Goal: Task Accomplishment & Management: Use online tool/utility

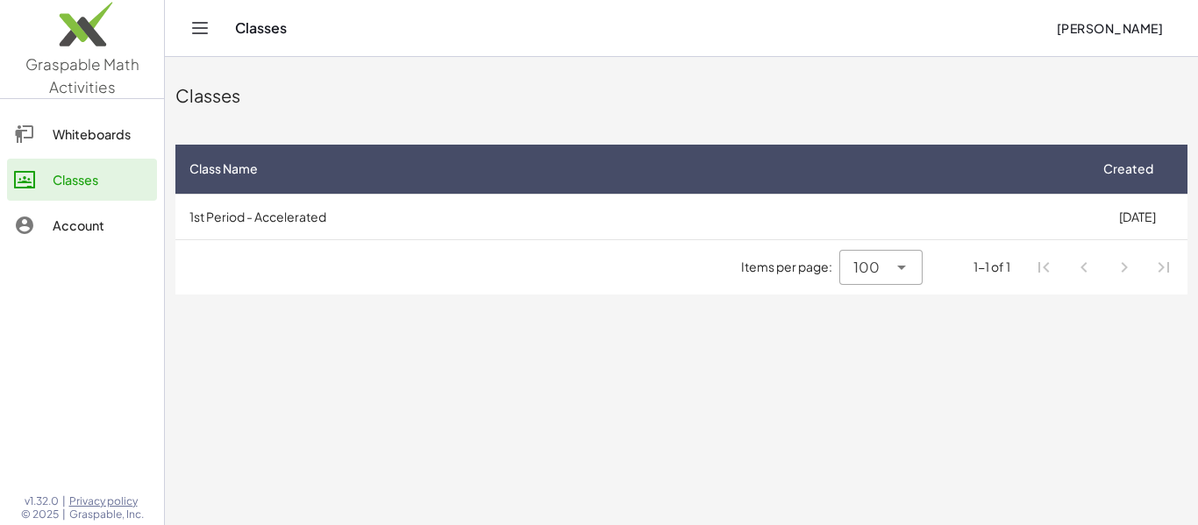
click at [137, 182] on div "Classes" at bounding box center [101, 179] width 97 height 21
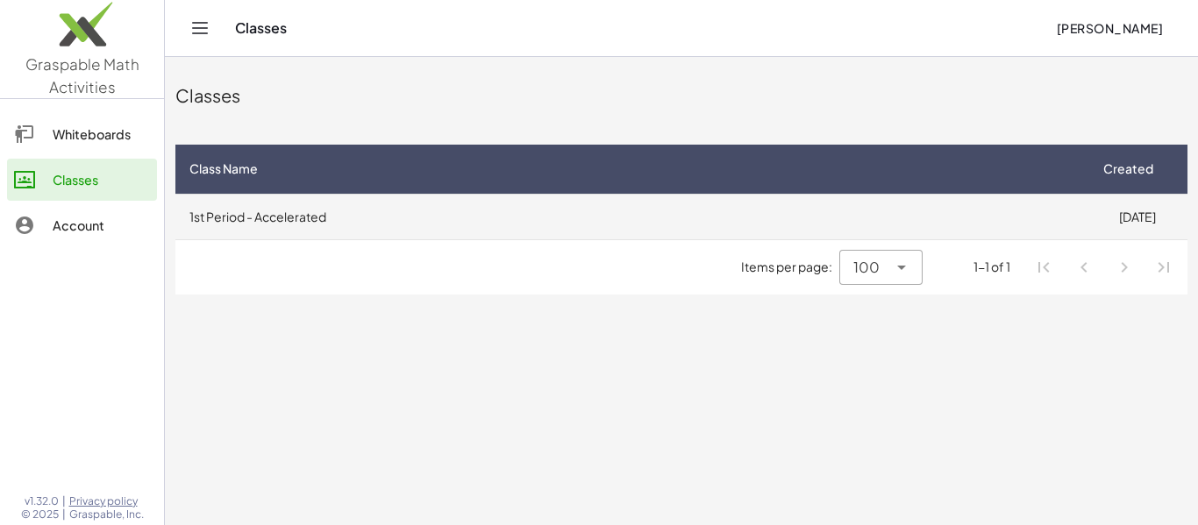
click at [419, 199] on td "1st Period - Accelerated" at bounding box center [630, 217] width 911 height 46
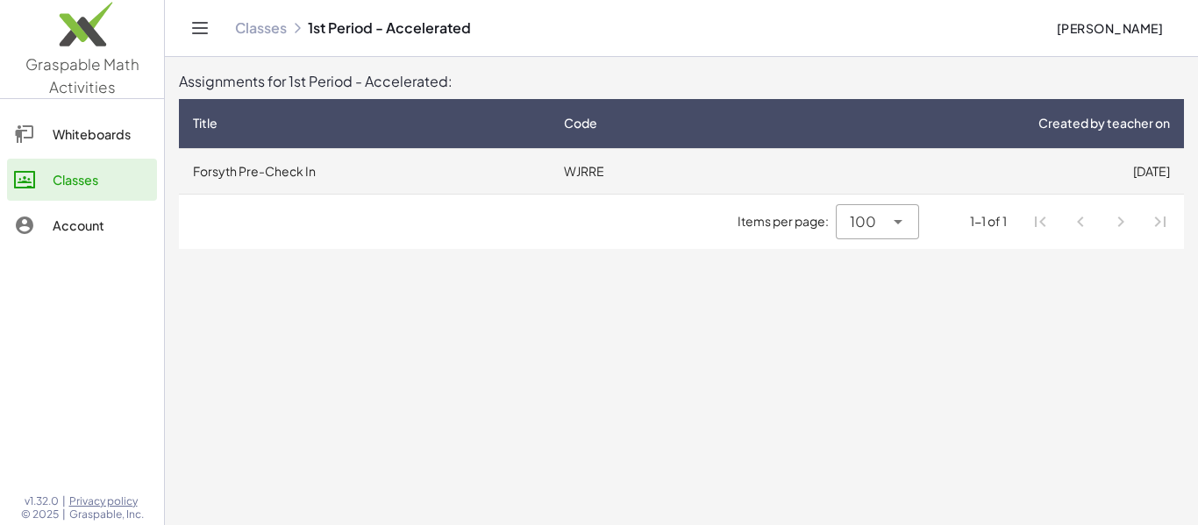
click at [459, 178] on td "Forsyth Pre-Check In" at bounding box center [364, 171] width 371 height 46
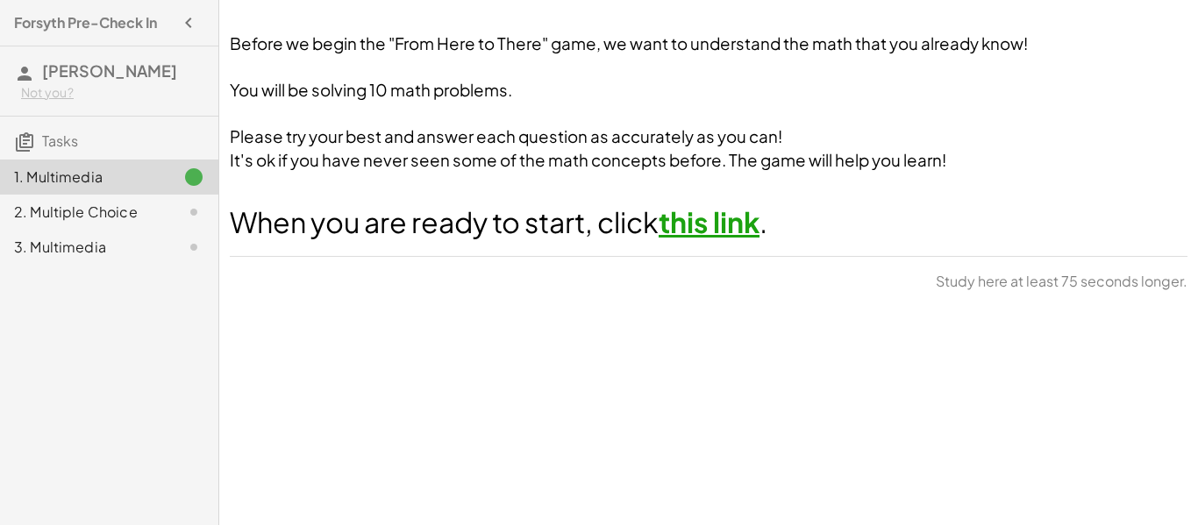
click at [755, 231] on link "this link" at bounding box center [708, 221] width 101 height 35
click at [129, 206] on div "2. Multiple Choice" at bounding box center [84, 212] width 141 height 21
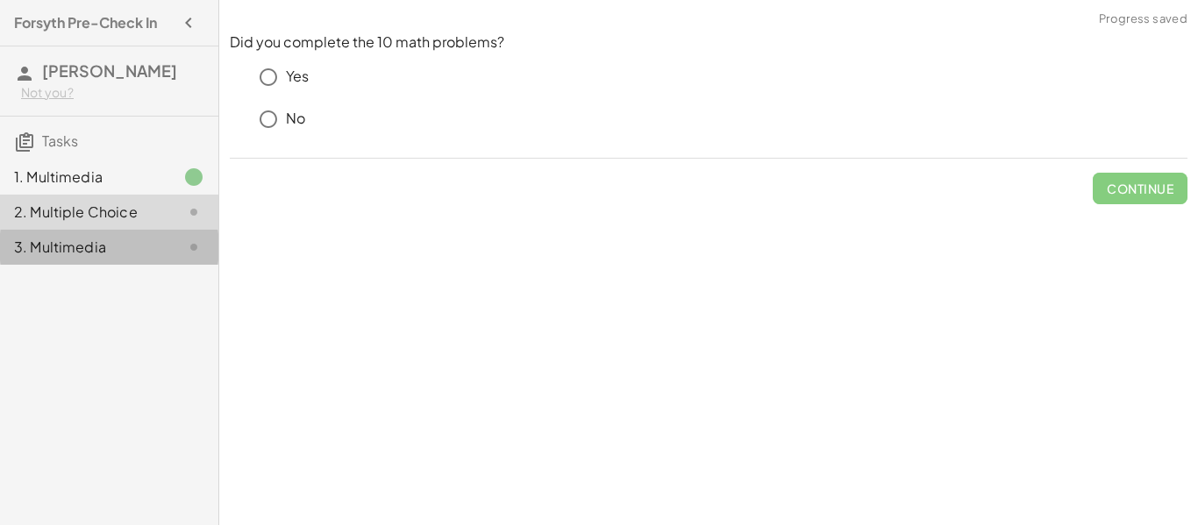
click at [134, 243] on div "3. Multimedia" at bounding box center [84, 247] width 141 height 21
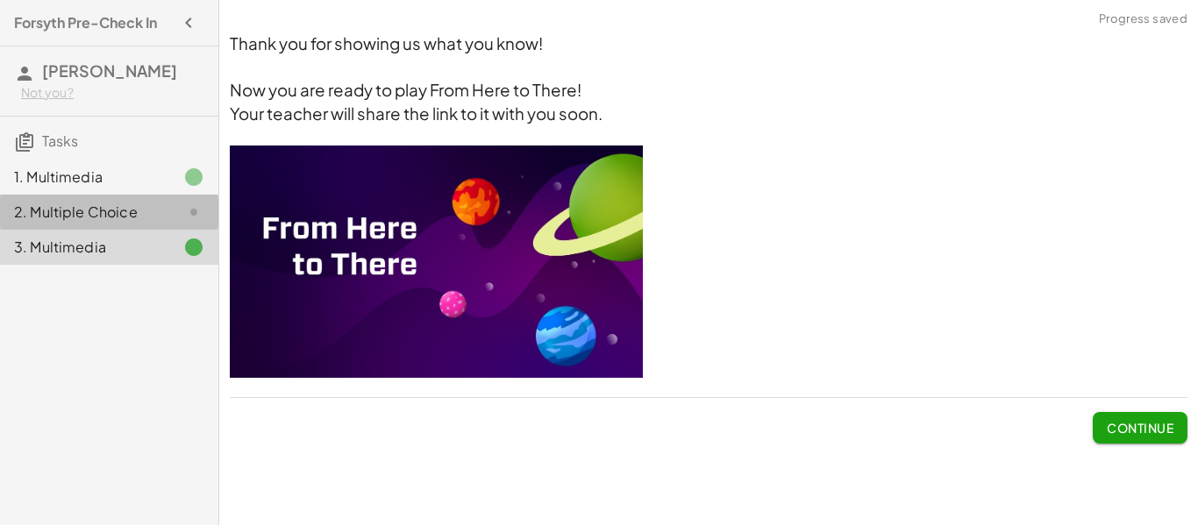
click at [131, 216] on div "2. Multiple Choice" at bounding box center [84, 212] width 141 height 21
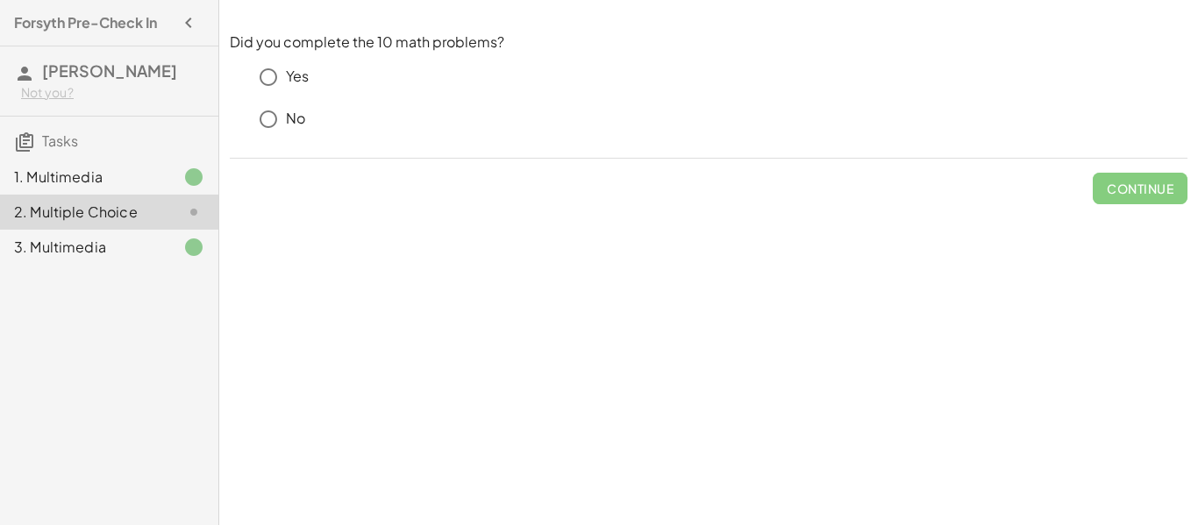
click at [113, 187] on div "1. Multimedia" at bounding box center [84, 177] width 141 height 21
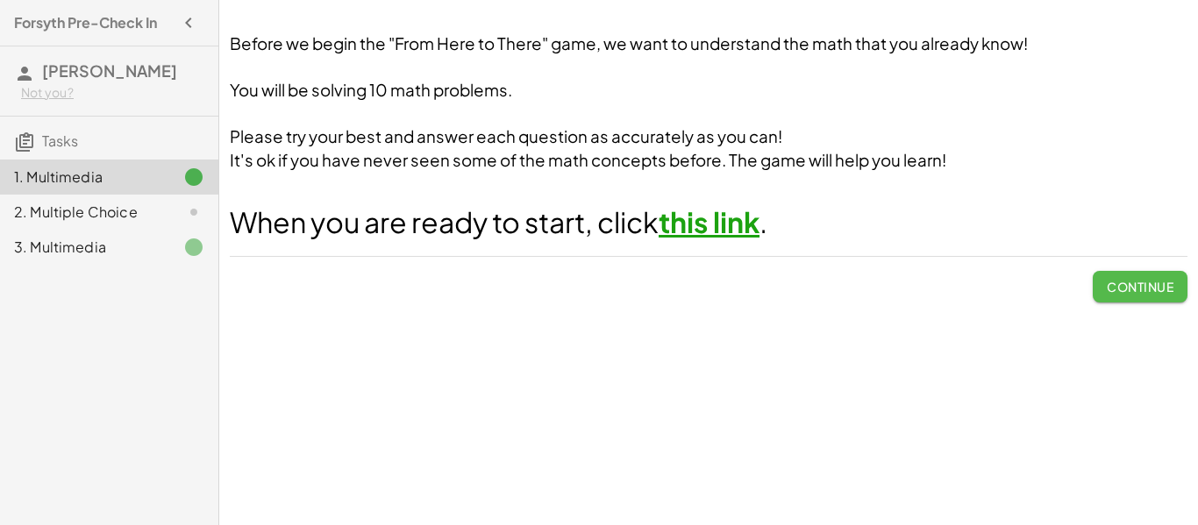
click at [1132, 298] on button "Continue" at bounding box center [1140, 287] width 95 height 32
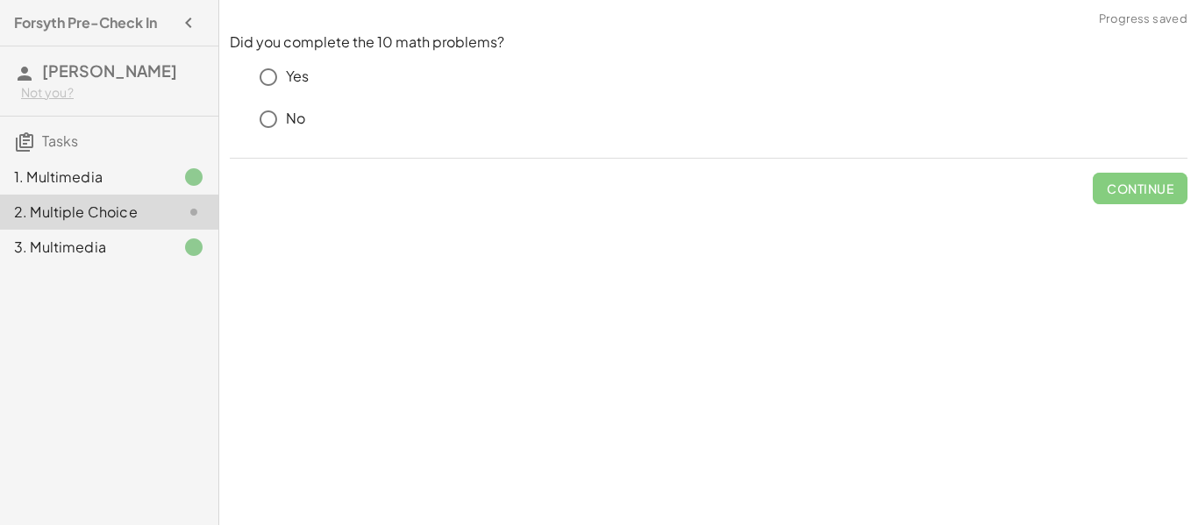
click at [299, 75] on p "Yes" at bounding box center [297, 77] width 23 height 20
click at [1159, 188] on span "Check" at bounding box center [1151, 189] width 46 height 16
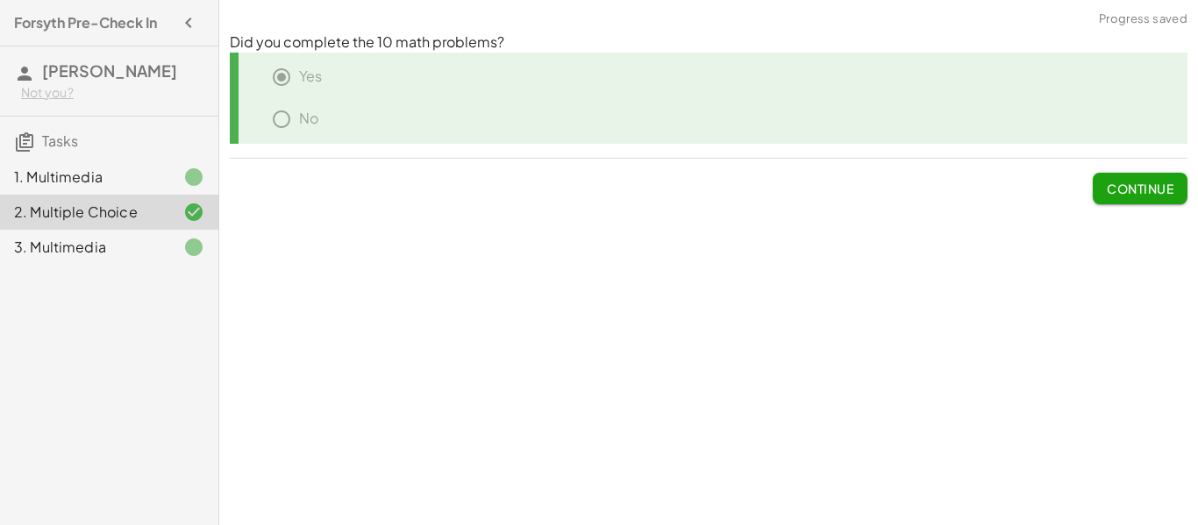
click at [1159, 189] on span "Continue" at bounding box center [1140, 189] width 67 height 16
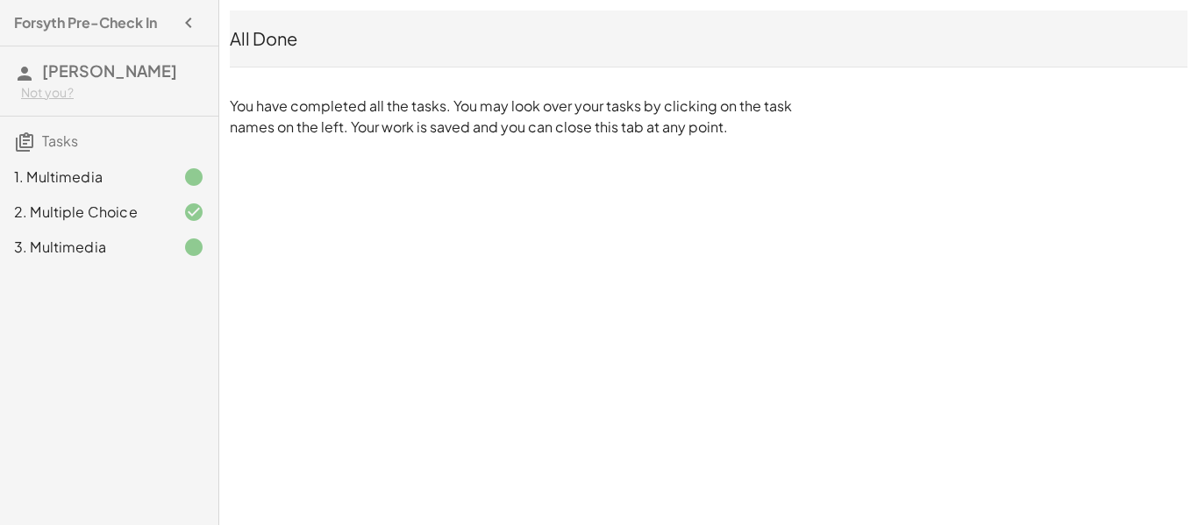
click at [82, 258] on div "3. Multimedia" at bounding box center [84, 247] width 141 height 21
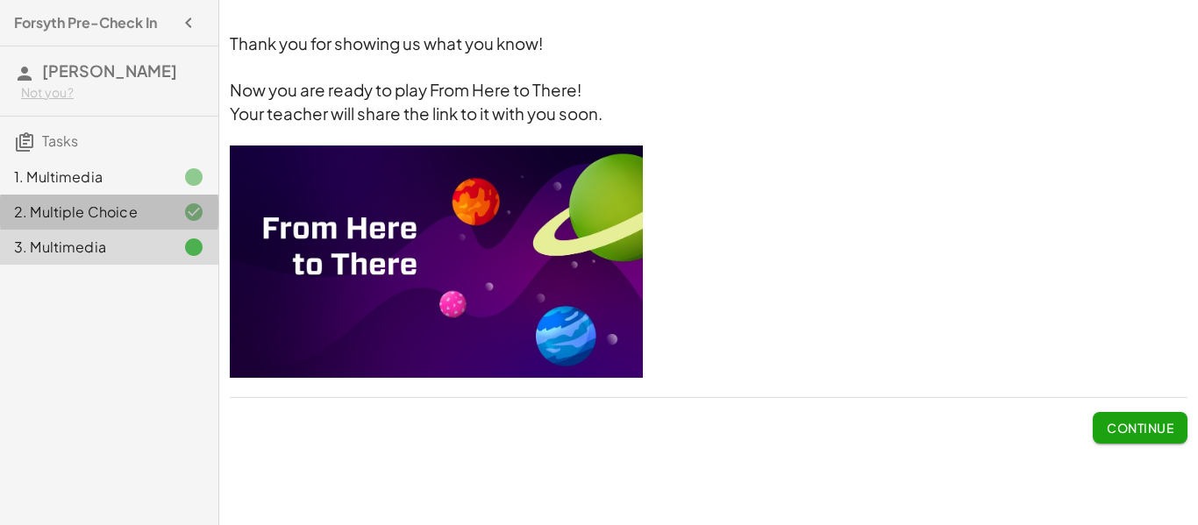
click at [87, 214] on div "2. Multiple Choice" at bounding box center [84, 212] width 141 height 21
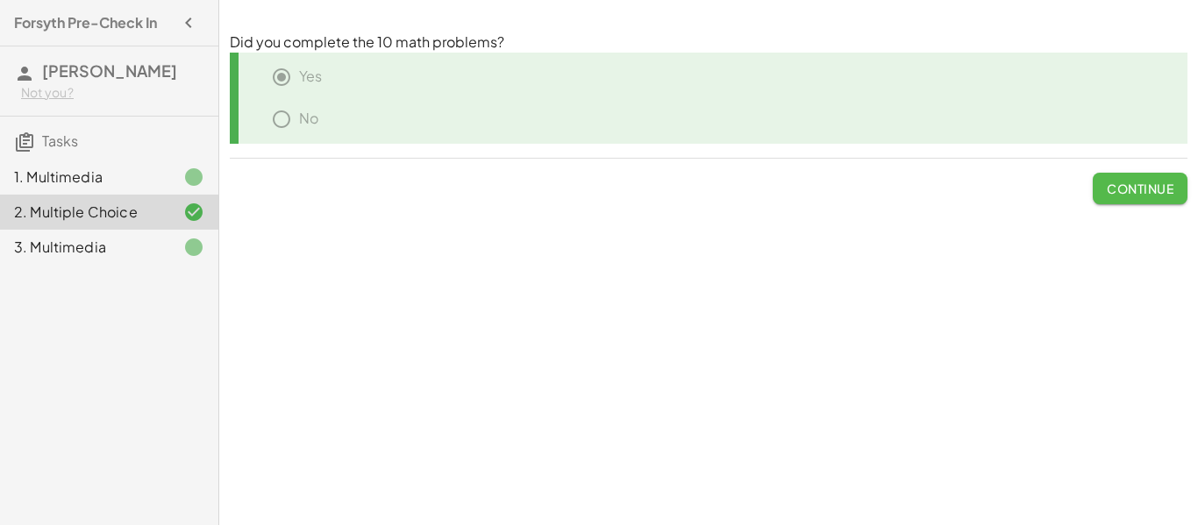
click at [1128, 191] on span "Continue" at bounding box center [1140, 189] width 67 height 16
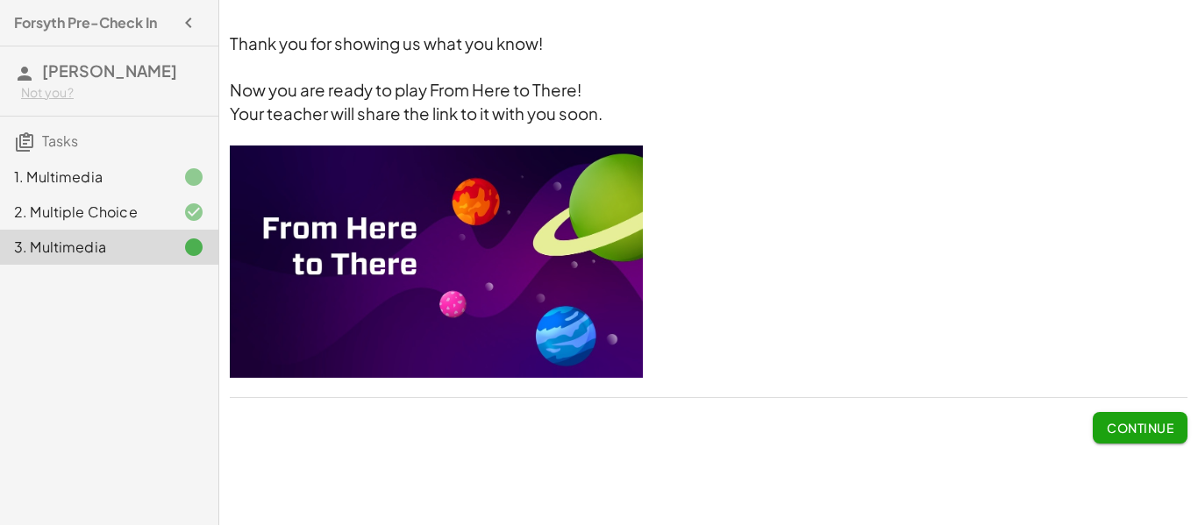
click at [424, 340] on img at bounding box center [436, 262] width 413 height 232
